Goal: Browse casually

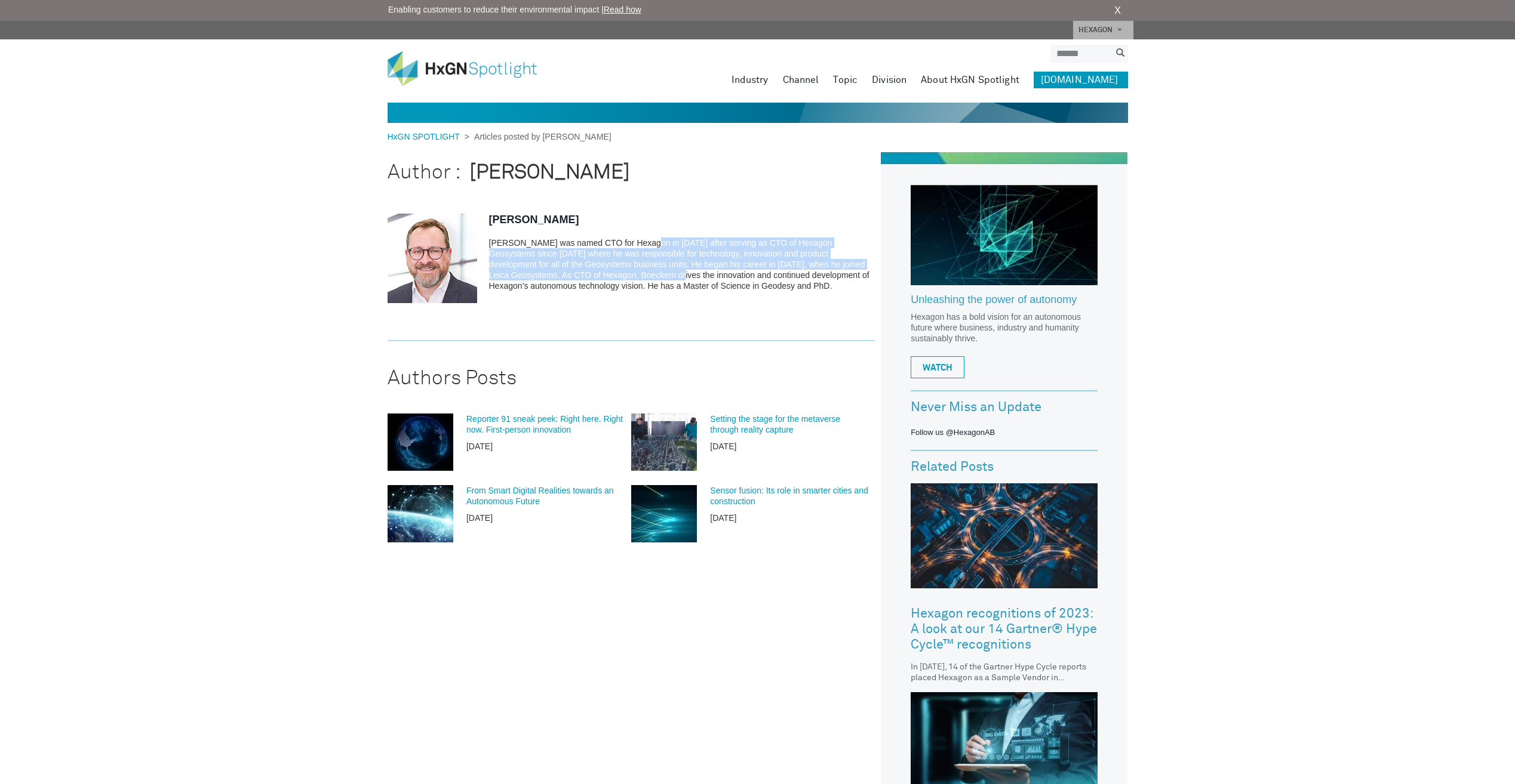
drag, startPoint x: 711, startPoint y: 242, endPoint x: 672, endPoint y: 272, distance: 49.2
click at [672, 272] on p "[PERSON_NAME] was named CTO for Hexagon in [DATE] after serving as CTO of Hexag…" at bounding box center [682, 265] width 386 height 54
click at [468, 66] on img at bounding box center [471, 69] width 167 height 35
